Goal: Check status: Check status

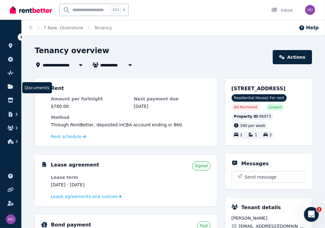
click at [11, 85] on icon at bounding box center [11, 87] width 6 height 4
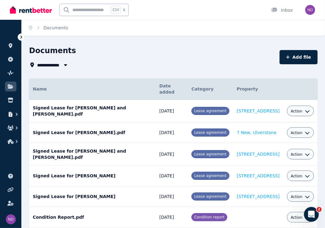
click at [16, 114] on icon "button" at bounding box center [17, 114] width 6 height 6
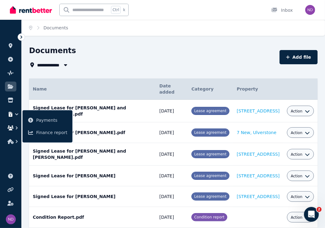
click at [13, 128] on icon "button" at bounding box center [10, 128] width 6 height 5
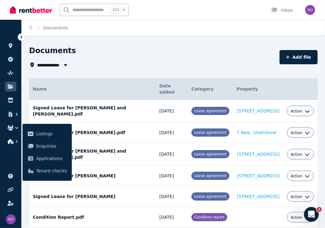
click at [16, 141] on icon "button" at bounding box center [17, 141] width 2 height 3
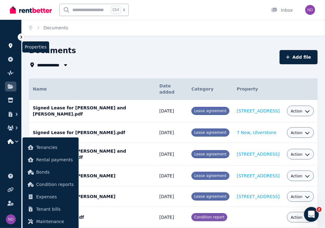
click at [11, 42] on link at bounding box center [10, 46] width 11 height 10
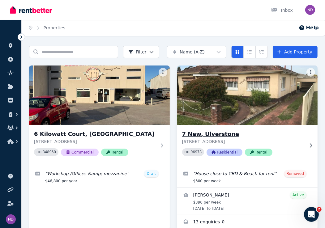
click at [210, 136] on h3 "7 New, Ulverstone" at bounding box center [243, 134] width 122 height 9
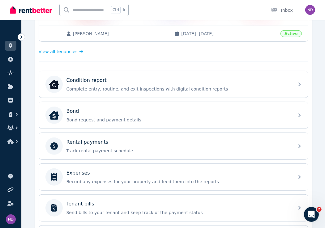
scroll to position [155, 0]
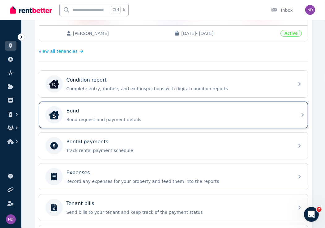
click at [126, 117] on p "Bond request and payment details" at bounding box center [179, 120] width 224 height 6
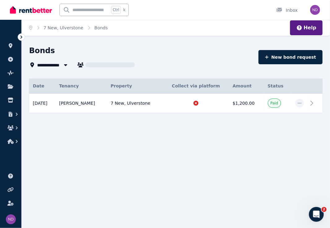
type input "**********"
click at [124, 64] on icon "button" at bounding box center [124, 65] width 3 height 2
type input "**********"
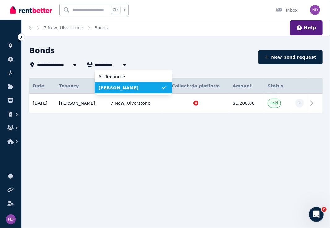
click at [124, 64] on icon "button" at bounding box center [124, 65] width 3 height 2
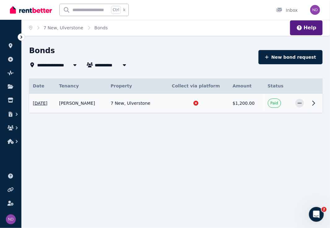
click at [198, 102] on icon at bounding box center [195, 103] width 5 height 5
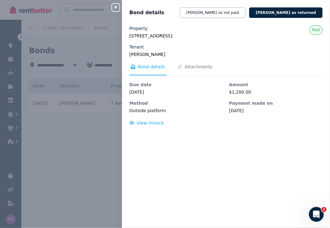
click at [116, 7] on icon "button" at bounding box center [115, 7] width 7 height 5
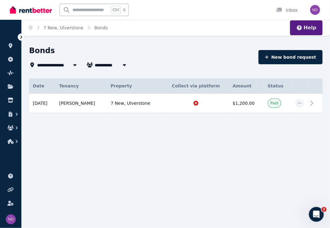
click at [309, 28] on button "Help" at bounding box center [306, 27] width 20 height 7
